Goal: Obtain resource: Obtain resource

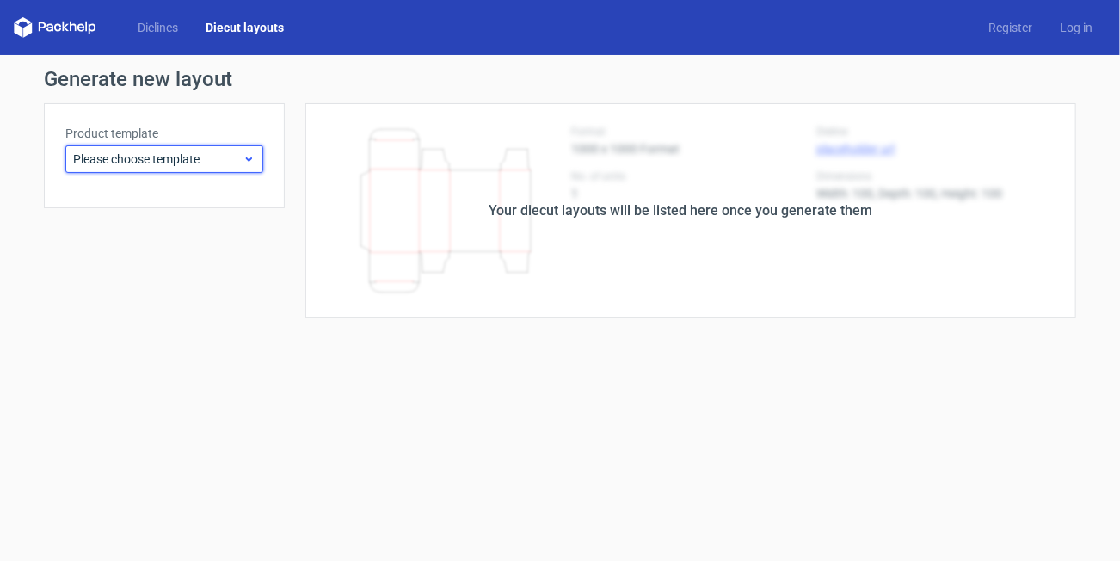
click at [200, 165] on span "Please choose template" at bounding box center [157, 159] width 169 height 17
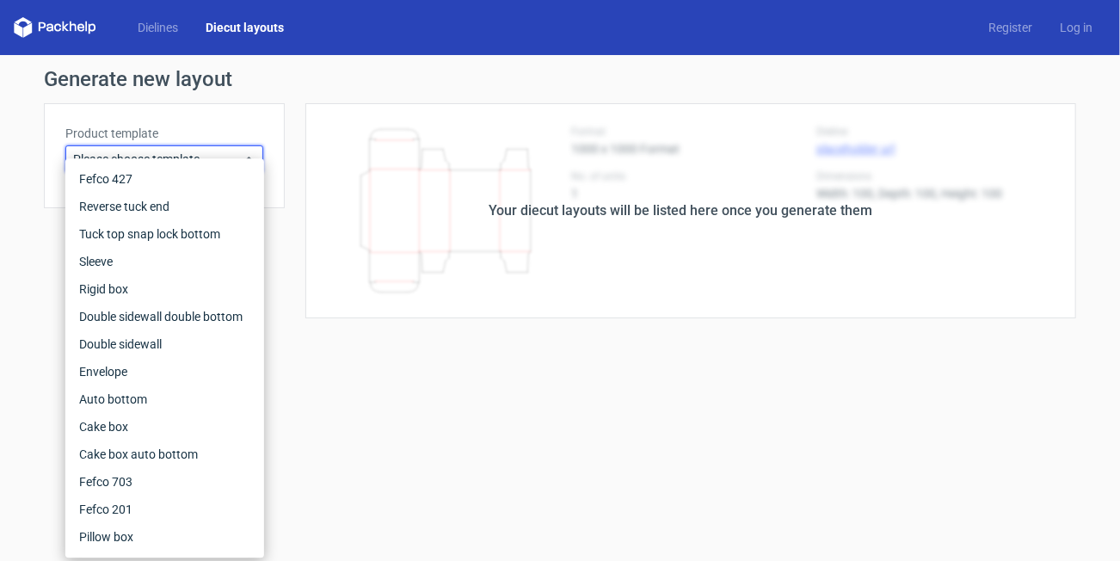
click at [168, 40] on div "Dielines Diecut layouts Register Log in" at bounding box center [560, 27] width 1120 height 55
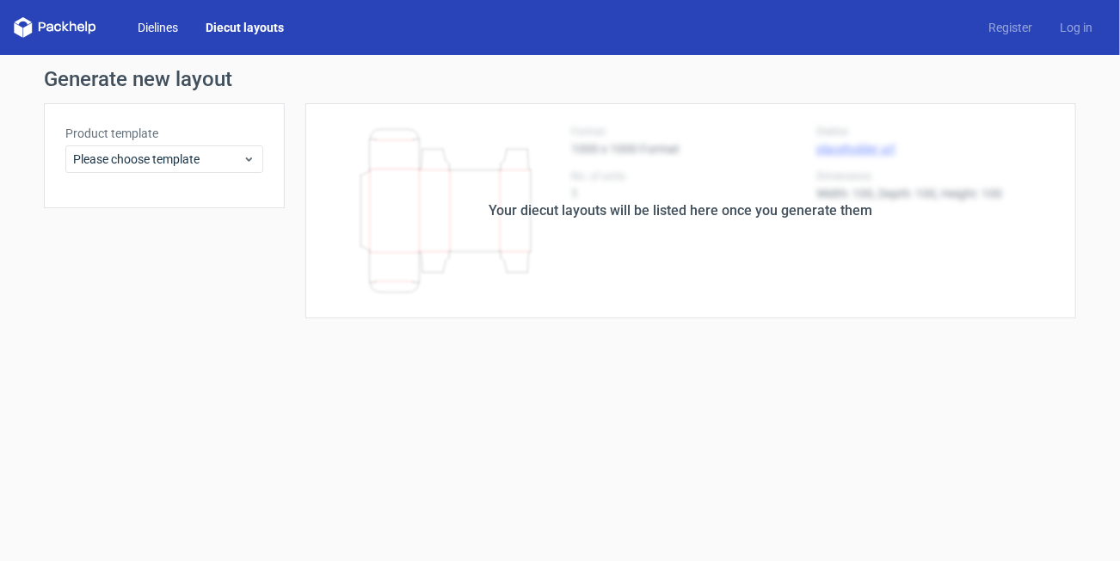
click at [160, 28] on link "Dielines" at bounding box center [158, 27] width 68 height 17
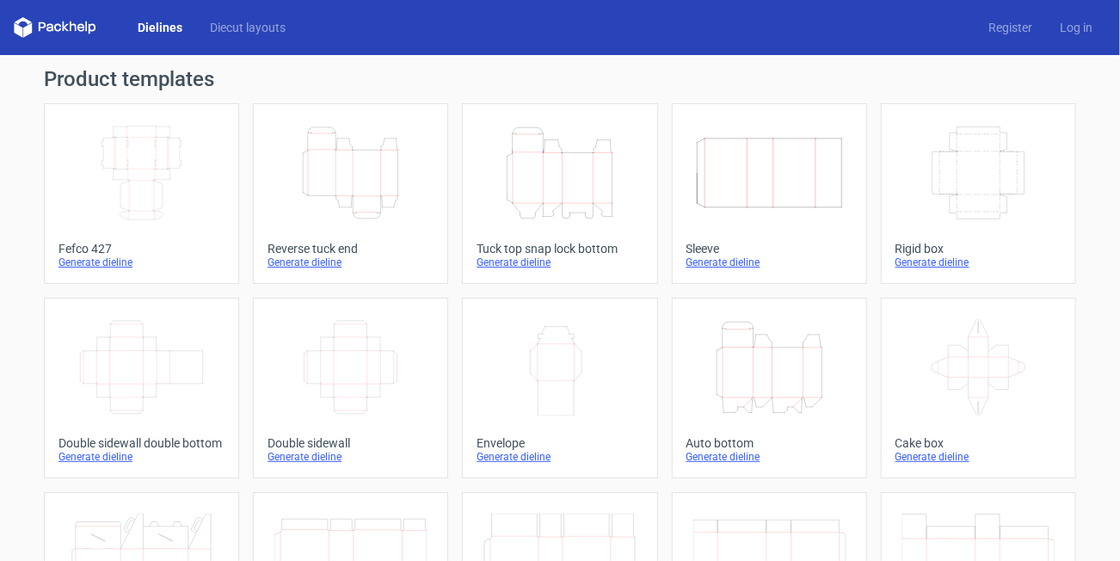
click at [127, 198] on icon "Width Depth Height" at bounding box center [141, 173] width 152 height 96
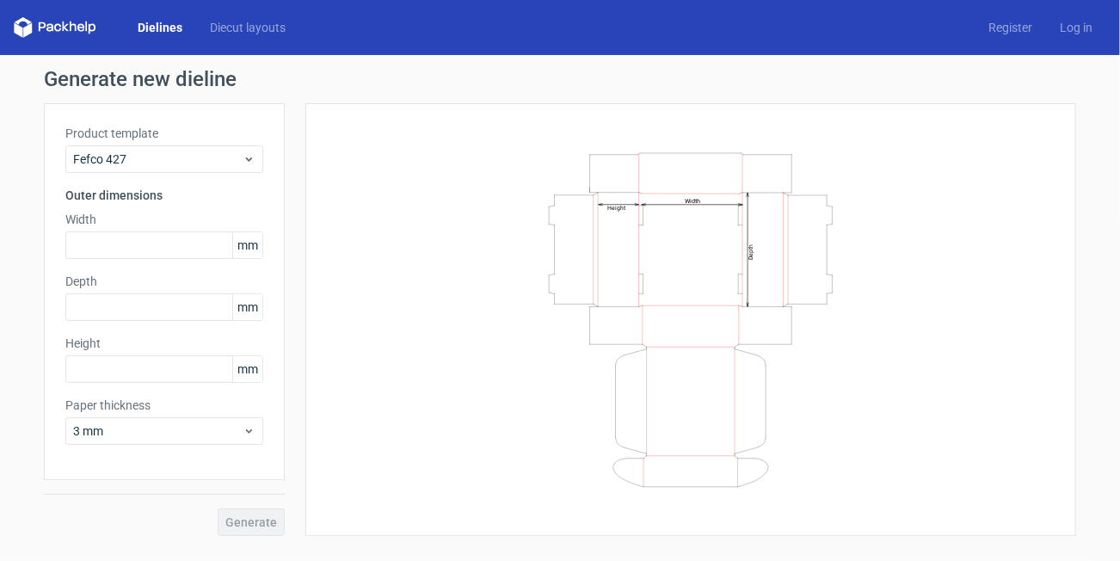
drag, startPoint x: 510, startPoint y: 149, endPoint x: 613, endPoint y: 357, distance: 232.4
click at [613, 357] on div "Width Depth Height" at bounding box center [691, 320] width 728 height 390
